Goal: Information Seeking & Learning: Learn about a topic

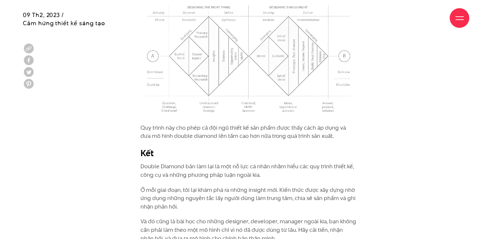
scroll to position [1569, 0]
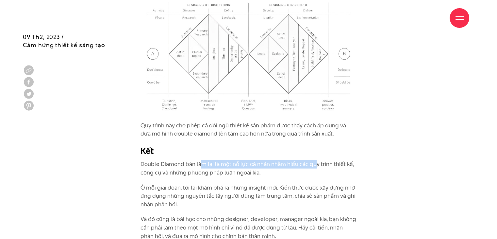
drag, startPoint x: 199, startPoint y: 160, endPoint x: 318, endPoint y: 161, distance: 119.0
click at [316, 161] on p "Double Diamond bản làm lại là một nỗ lực cá nhân nhằm hiểu các quy trình thiết …" at bounding box center [249, 168] width 216 height 17
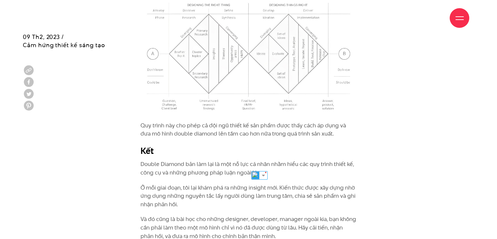
click at [320, 161] on p "Double Diamond bản làm lại là một nỗ lực cá nhân nhằm hiểu các quy trình thiết …" at bounding box center [249, 168] width 216 height 17
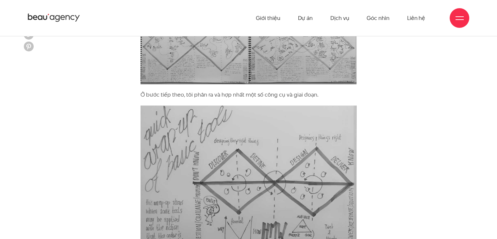
scroll to position [850, 0]
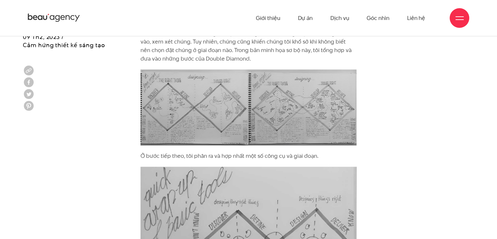
click at [224, 106] on img at bounding box center [249, 107] width 216 height 76
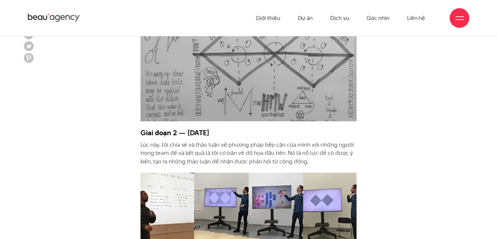
scroll to position [954, 0]
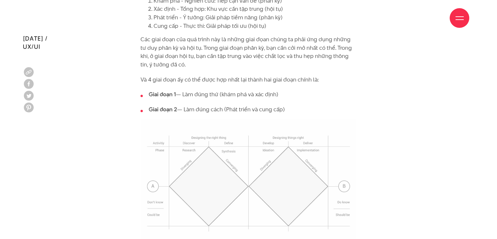
scroll to position [915, 0]
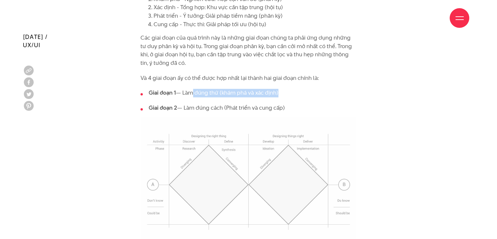
drag, startPoint x: 190, startPoint y: 95, endPoint x: 288, endPoint y: 87, distance: 98.8
click at [301, 100] on ul "Giai đoạn 1 — Làm đúng thứ (khám phá và xác định) Giai đoạn 2 — Làm đúng cách (…" at bounding box center [249, 100] width 216 height 23
drag, startPoint x: 201, startPoint y: 105, endPoint x: 254, endPoint y: 111, distance: 52.9
click at [251, 111] on li "Giai đoạn 2 — Làm đúng cách (Phát triển và cung cấp)" at bounding box center [249, 108] width 216 height 8
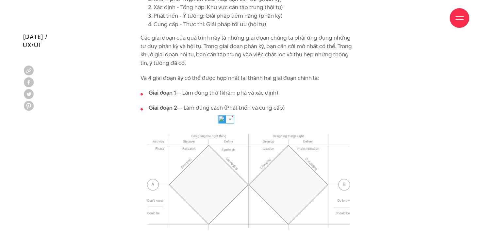
click at [277, 111] on li "Giai đoạn 2 — Làm đúng cách (Phát triển và cung cấp)" at bounding box center [249, 108] width 216 height 8
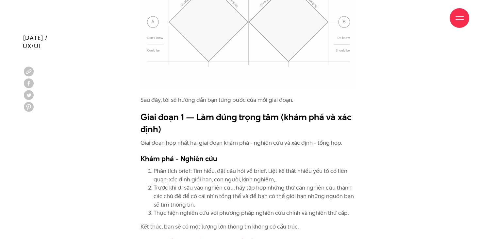
scroll to position [1079, 0]
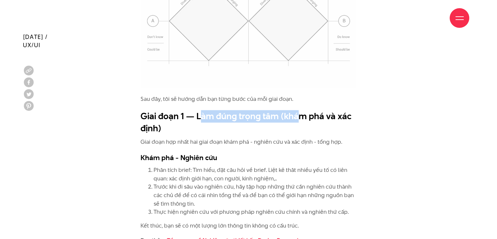
drag, startPoint x: 204, startPoint y: 117, endPoint x: 310, endPoint y: 115, distance: 105.9
click at [299, 116] on h2 "Giai đoạn 1 — Làm đúng trọng tâm (khám phá và xác định)" at bounding box center [249, 122] width 216 height 25
click at [318, 115] on h2 "Giai đoạn 1 — Làm đúng trọng tâm (khám phá và xác định)" at bounding box center [249, 122] width 216 height 25
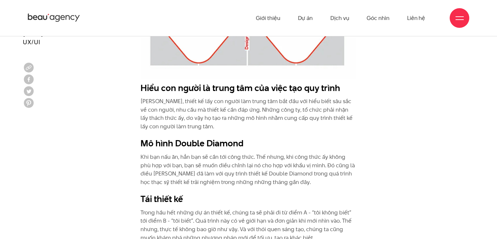
scroll to position [425, 0]
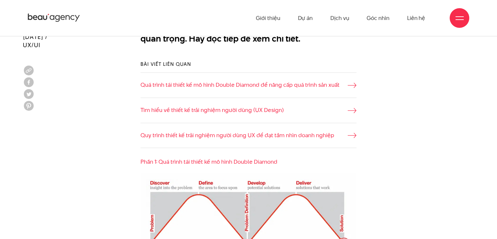
click at [432, 116] on div "Bài viết liên quan Quá trình tái thiết kế mô hình Double Diamond để nâng cấp qu…" at bounding box center [248, 104] width 451 height 107
click at [400, 123] on div "Bài viết liên quan Quá trình tái thiết kế mô hình Double Diamond để nâng cấp qu…" at bounding box center [248, 104] width 451 height 107
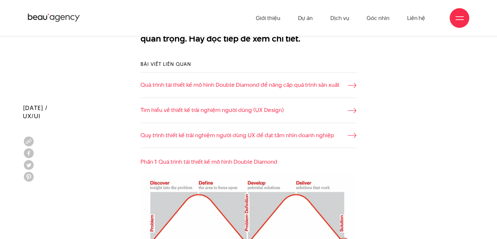
scroll to position [496, 0]
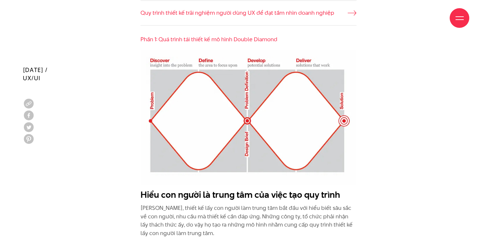
scroll to position [588, 0]
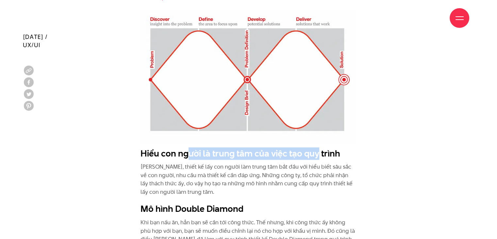
drag, startPoint x: 191, startPoint y: 147, endPoint x: 318, endPoint y: 150, distance: 127.5
click at [318, 150] on h2 "Hiểu con người là trung tâm của việc tạo quy trình" at bounding box center [249, 153] width 216 height 12
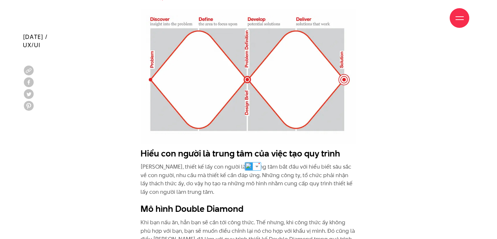
click at [327, 149] on h2 "Hiểu con người là trung tâm của việc tạo quy trình" at bounding box center [249, 153] width 216 height 12
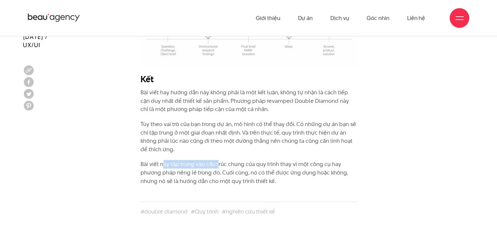
drag, startPoint x: 163, startPoint y: 147, endPoint x: 250, endPoint y: 142, distance: 87.1
click at [277, 139] on p "Tùy theo vai trò của bạn trong dự án, mô hình có thể thay đổi. Có những dự án b…" at bounding box center [249, 136] width 216 height 33
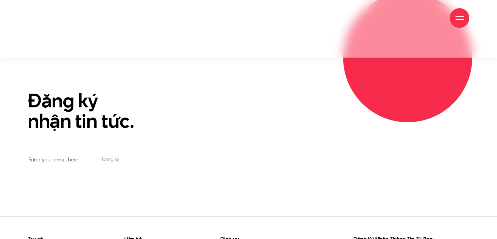
scroll to position [2333, 0]
